Goal: Browse casually

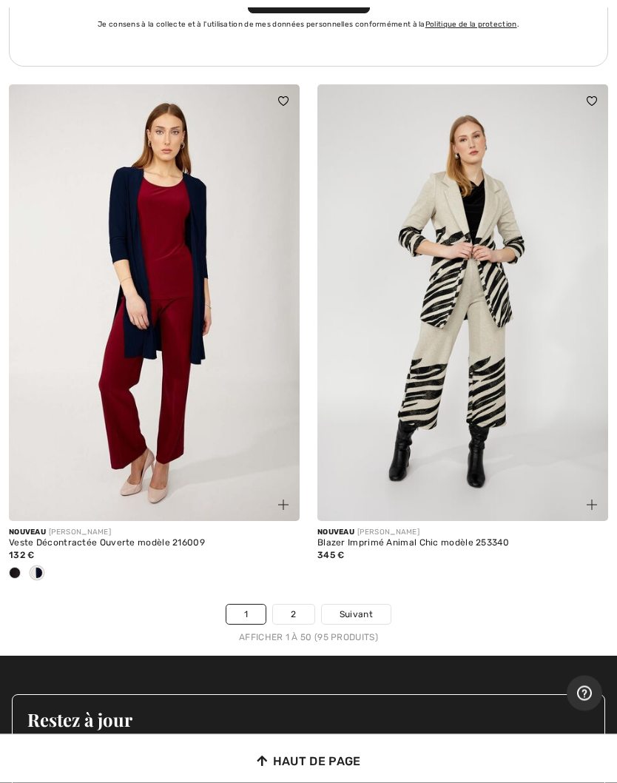
scroll to position [12804, 0]
click at [304, 605] on link "2" at bounding box center [293, 614] width 41 height 19
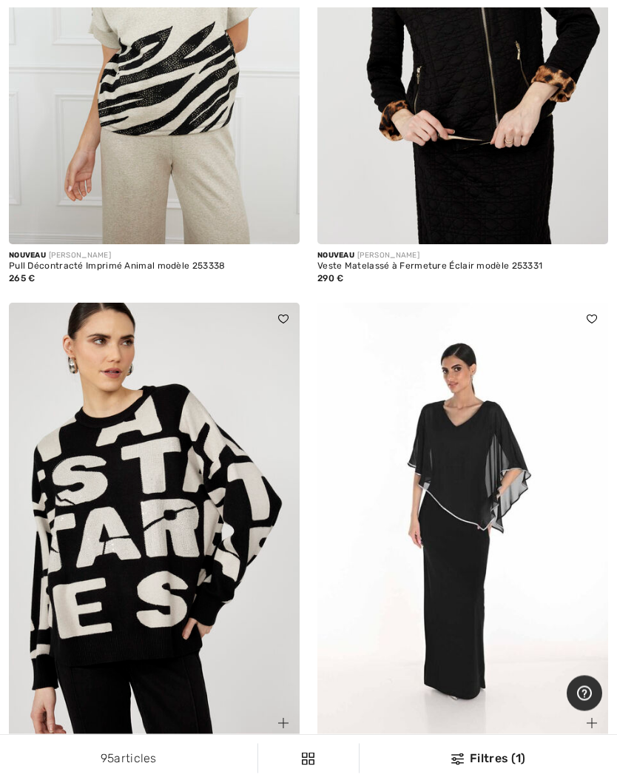
scroll to position [6610, 0]
click at [346, 782] on span at bounding box center [346, 791] width 12 height 12
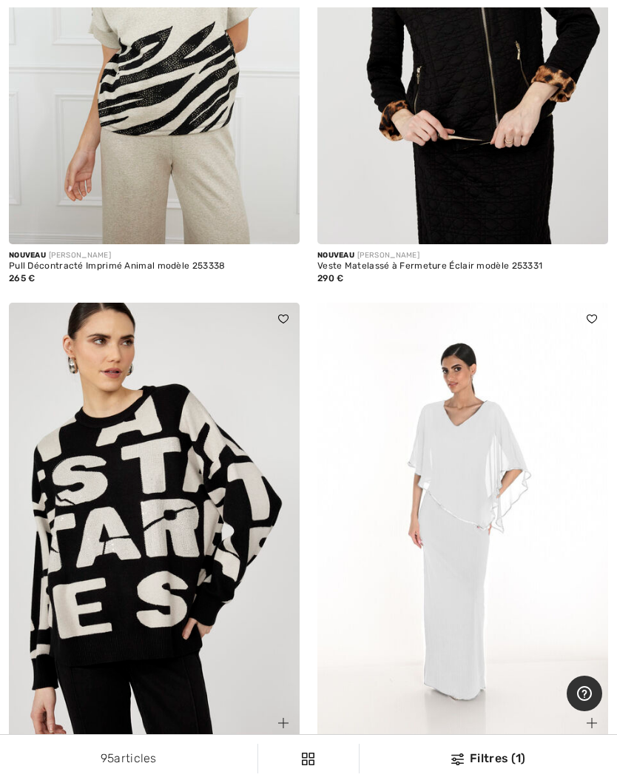
click at [373, 782] on span at bounding box center [368, 791] width 12 height 12
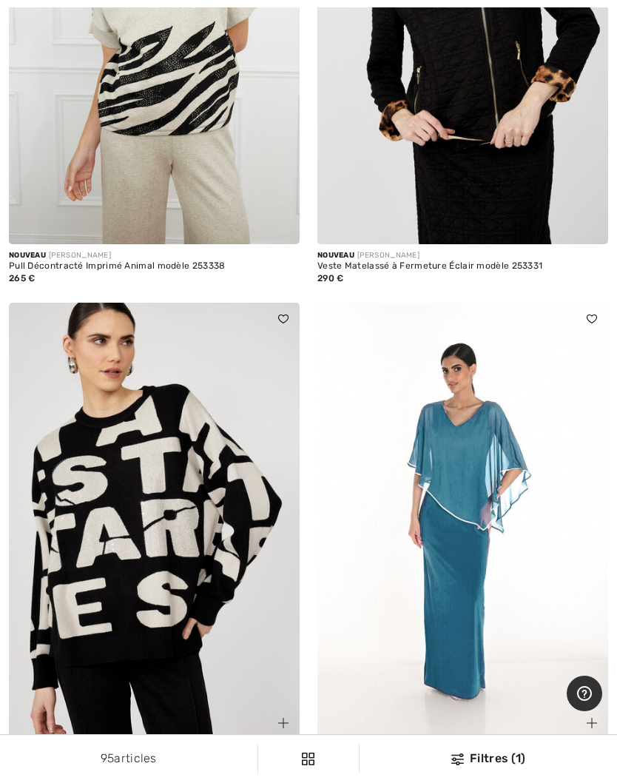
click at [397, 780] on div at bounding box center [390, 792] width 22 height 24
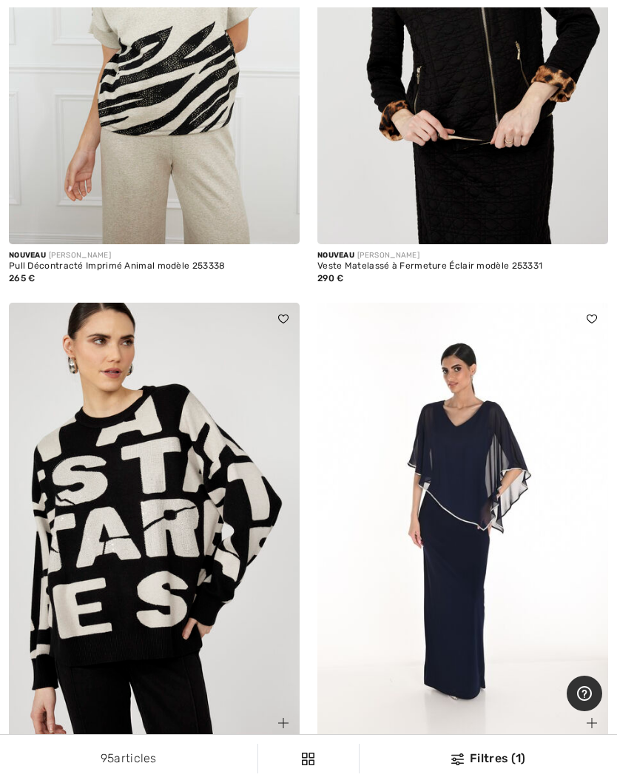
click at [325, 782] on span at bounding box center [323, 791] width 12 height 12
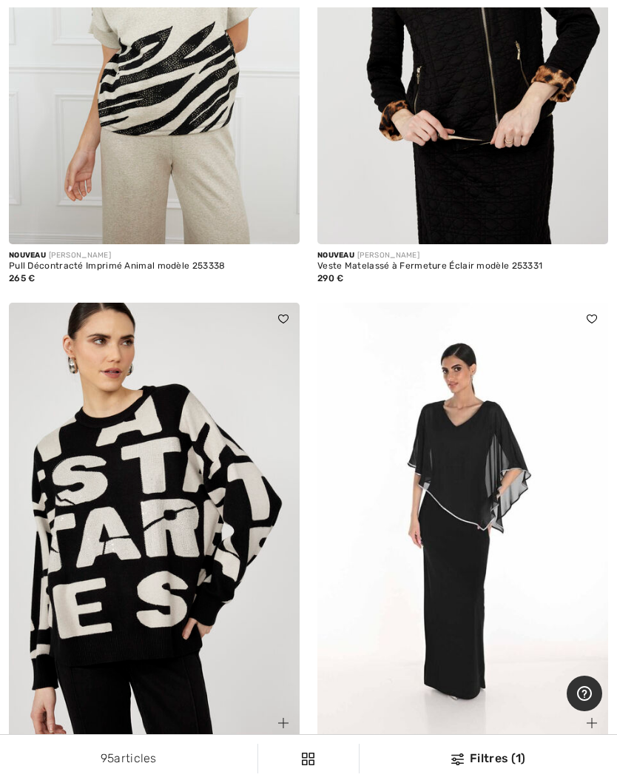
click at [327, 782] on span at bounding box center [323, 791] width 12 height 12
click at [400, 780] on div at bounding box center [390, 792] width 22 height 24
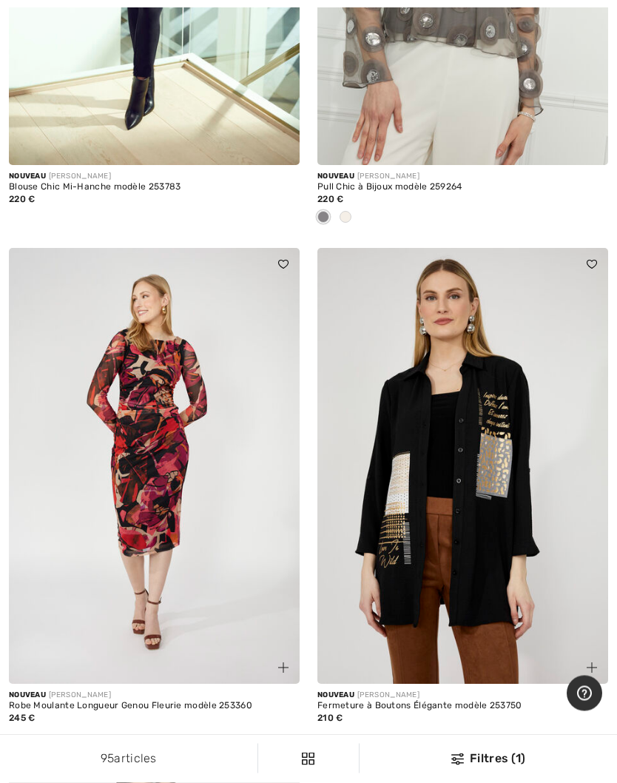
scroll to position [10855, 0]
